Goal: Task Accomplishment & Management: Complete application form

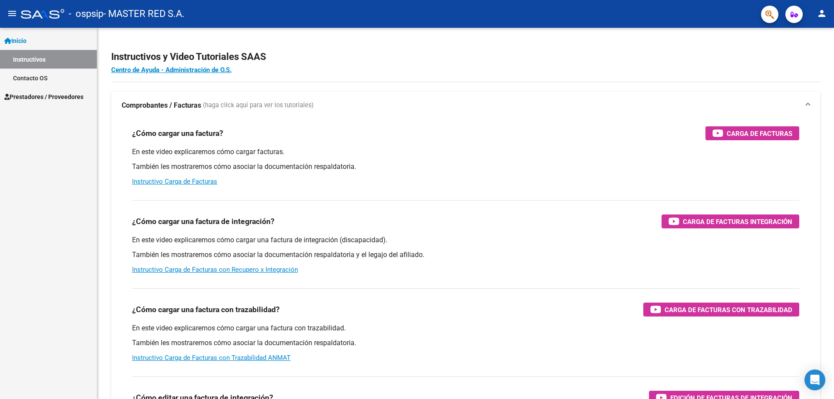
click at [35, 95] on span "Prestadores / Proveedores" at bounding box center [43, 97] width 79 height 10
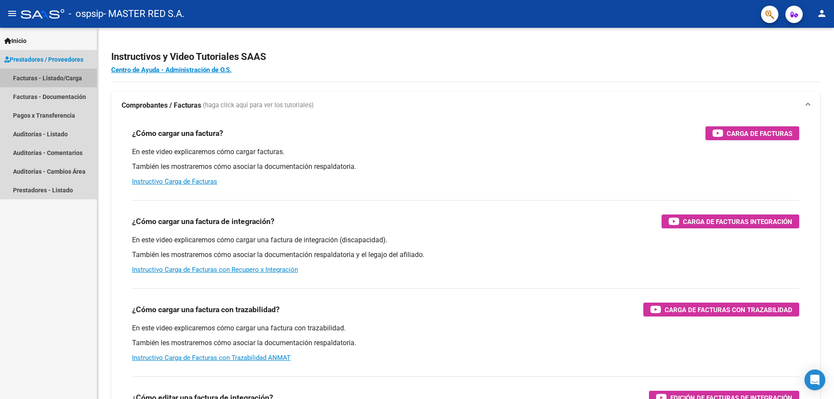
click at [39, 73] on link "Facturas - Listado/Carga" at bounding box center [48, 78] width 97 height 19
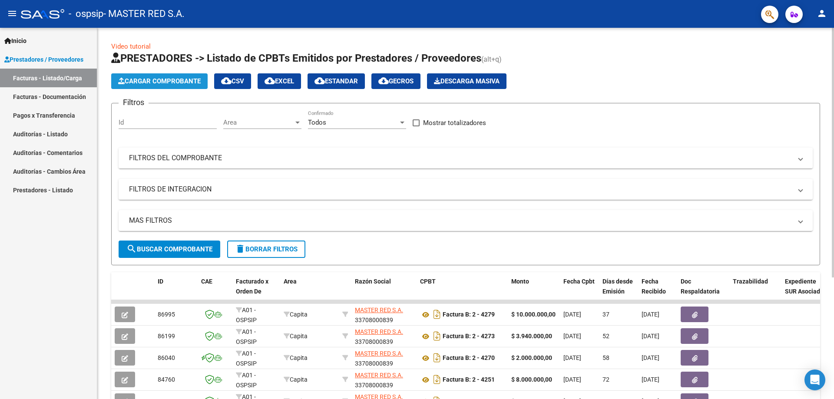
click at [157, 78] on span "Cargar Comprobante" at bounding box center [159, 81] width 82 height 8
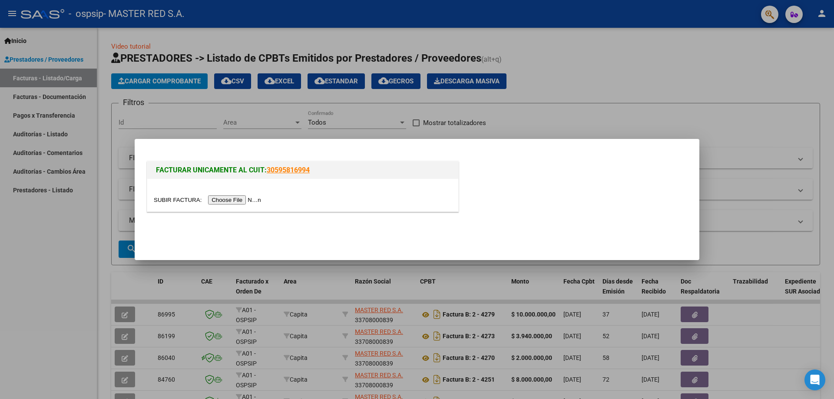
click at [235, 198] on input "file" at bounding box center [209, 199] width 110 height 9
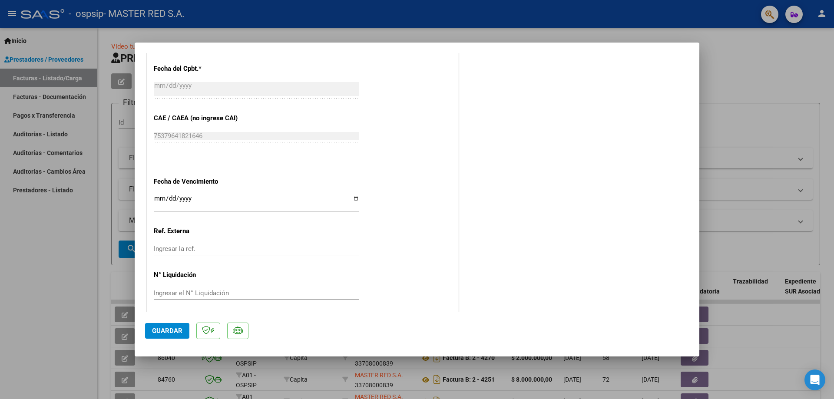
scroll to position [434, 0]
click at [353, 195] on input "Ingresar la fecha" at bounding box center [256, 198] width 205 height 14
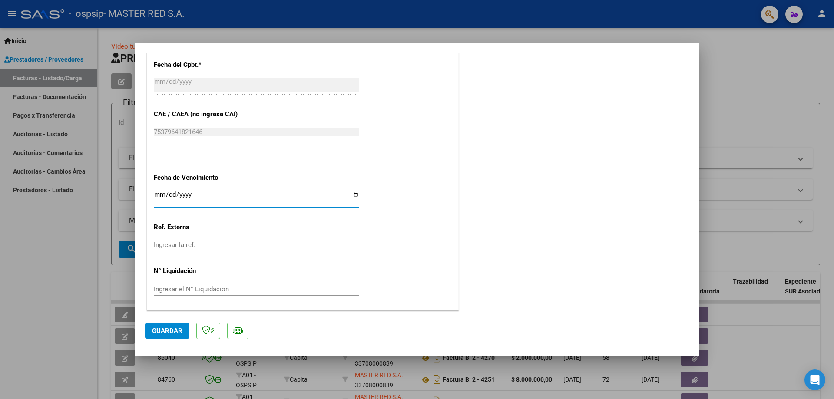
type input "[DATE]"
click at [171, 332] on span "Guardar" at bounding box center [167, 331] width 30 height 8
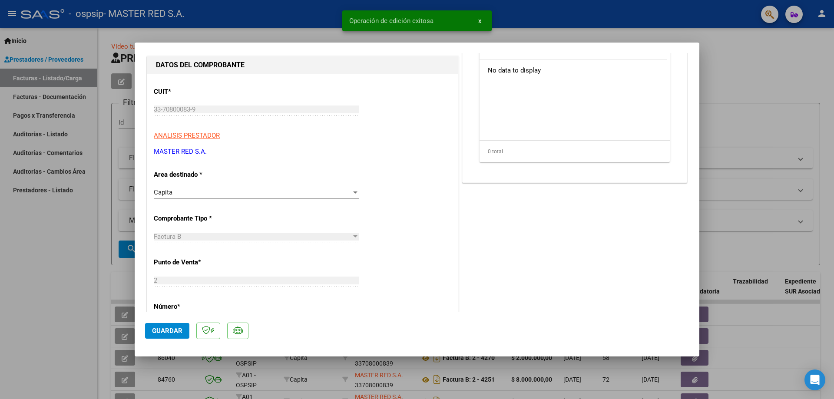
scroll to position [0, 0]
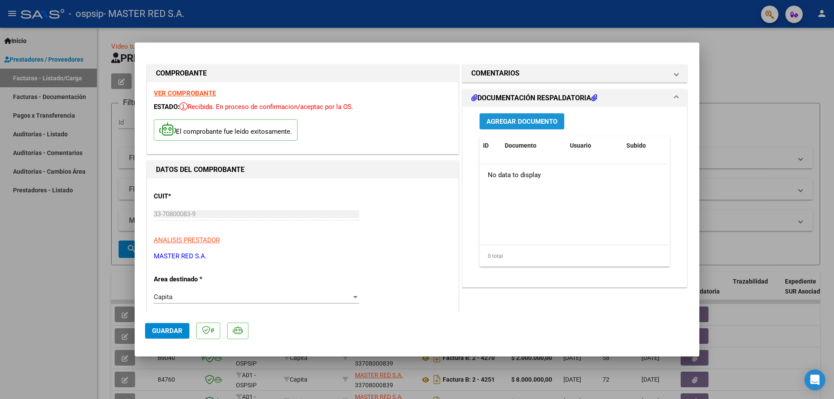
click at [533, 118] on span "Agregar Documento" at bounding box center [521, 121] width 71 height 8
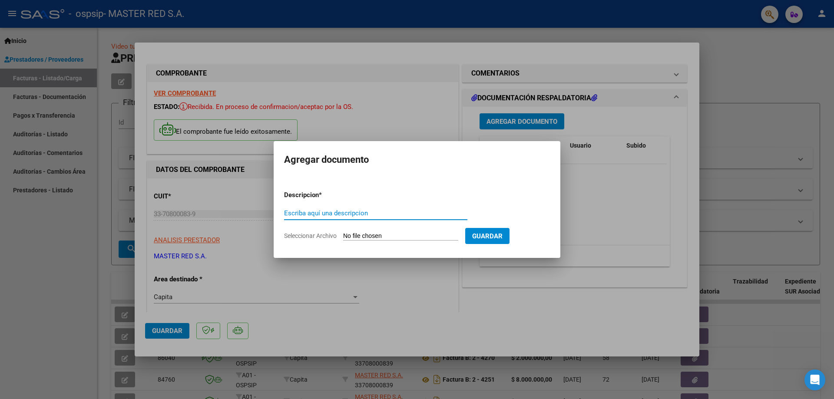
click at [372, 214] on input "Escriba aquí una descripcion" at bounding box center [375, 213] width 183 height 8
type input "c"
click at [384, 234] on input "Seleccionar Archivo" at bounding box center [400, 236] width 115 height 8
click at [266, 218] on div "COMPROBANTE VER COMPROBANTE ESTADO: Recibida. En proceso de confirmacion/acepta…" at bounding box center [417, 199] width 834 height 399
type input "p"
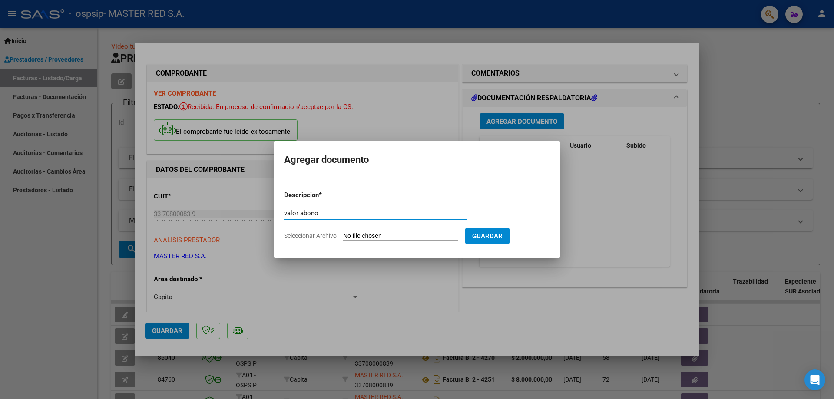
type input "valor abono"
click at [378, 235] on input "Seleccionar Archivo" at bounding box center [400, 236] width 115 height 8
type input "C:\fakepath\presupuesto aceptado.zip"
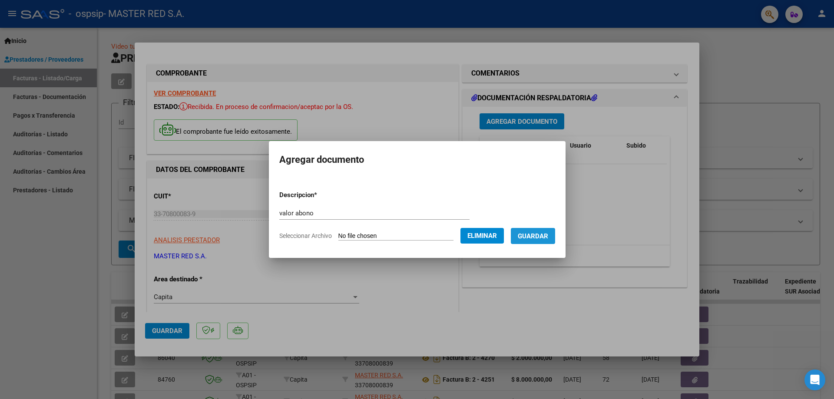
click at [543, 235] on span "Guardar" at bounding box center [533, 236] width 30 height 8
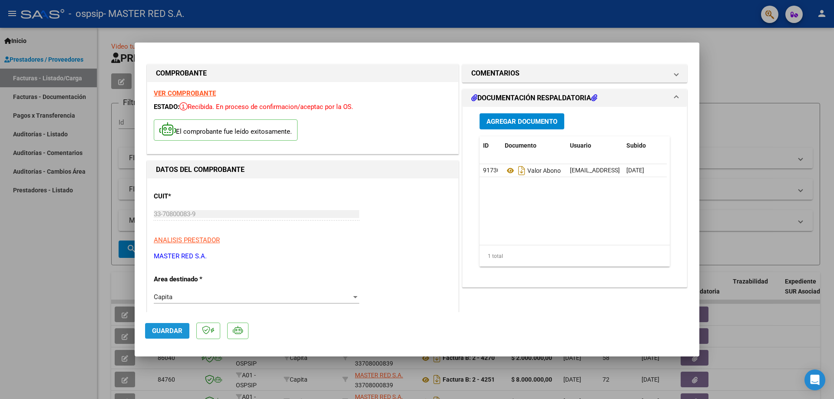
click at [168, 330] on span "Guardar" at bounding box center [167, 331] width 30 height 8
click at [744, 75] on div at bounding box center [417, 199] width 834 height 399
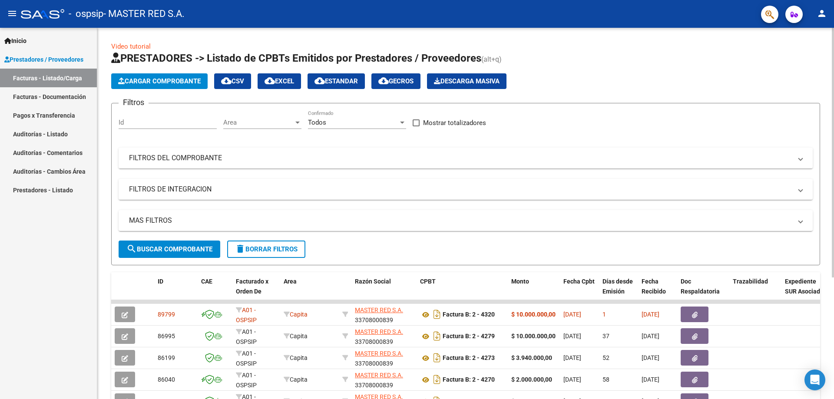
scroll to position [181, 0]
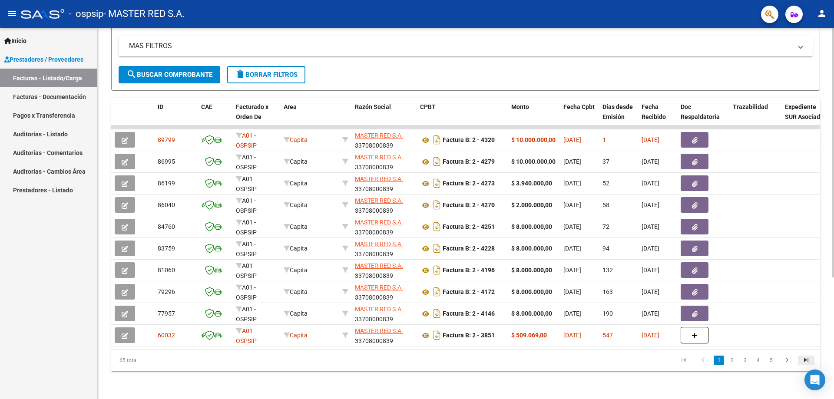
click at [803, 360] on icon "go to last page" at bounding box center [805, 361] width 11 height 10
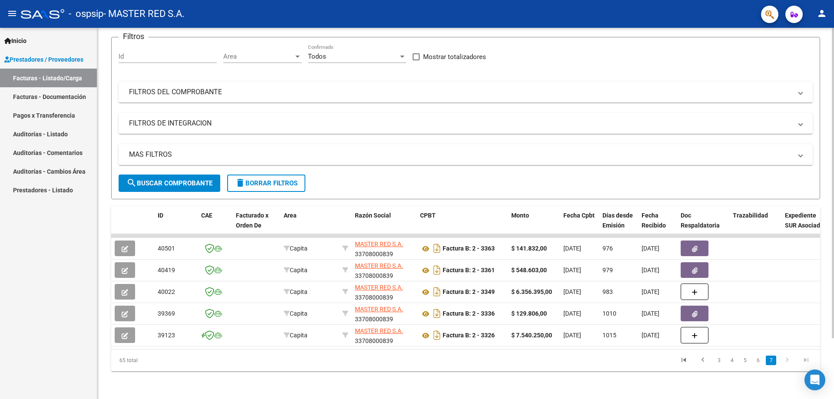
scroll to position [73, 0]
click at [785, 360] on icon "go to next page" at bounding box center [786, 361] width 11 height 10
click at [682, 359] on icon "go to first page" at bounding box center [683, 361] width 11 height 10
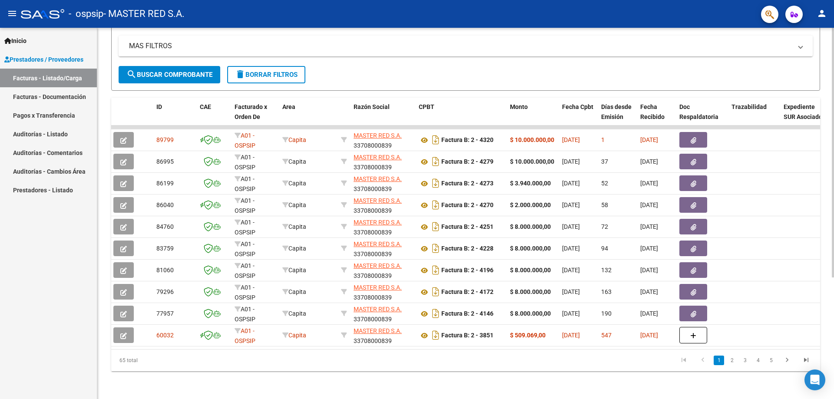
scroll to position [0, 0]
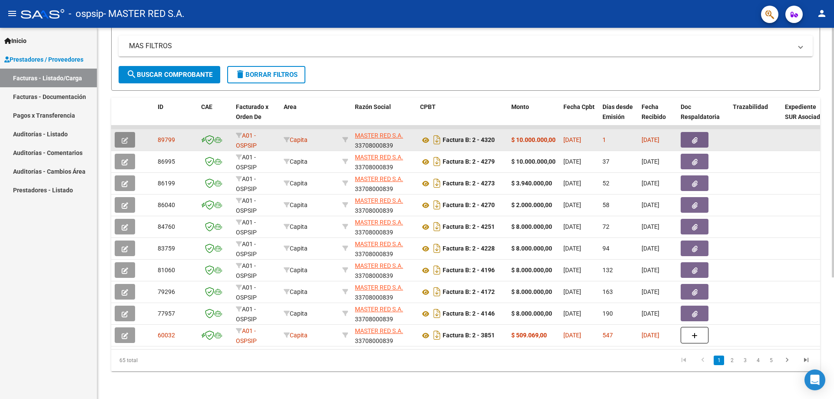
click at [127, 137] on icon "button" at bounding box center [125, 140] width 7 height 7
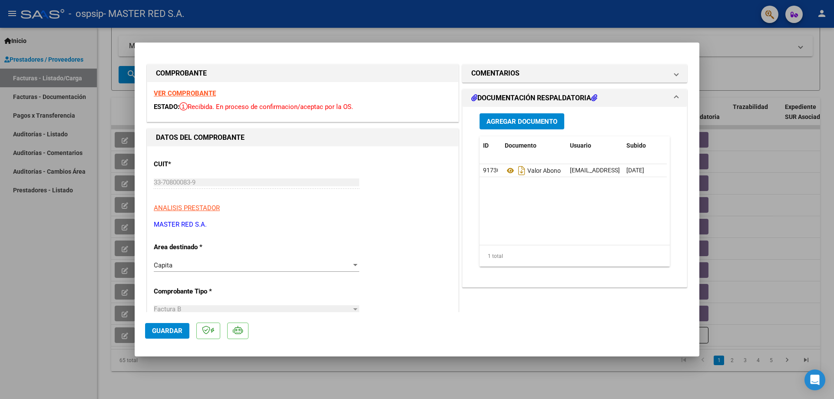
click at [702, 37] on div at bounding box center [417, 199] width 834 height 399
type input "$ 0,00"
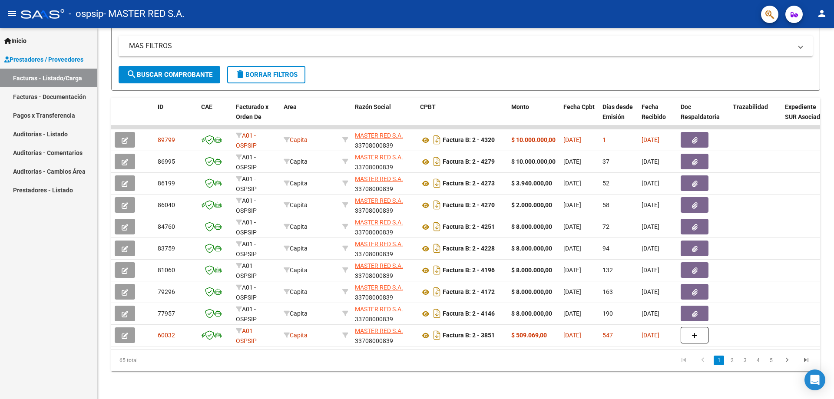
click at [48, 115] on link "Pagos x Transferencia" at bounding box center [48, 115] width 97 height 19
